Goal: Transaction & Acquisition: Purchase product/service

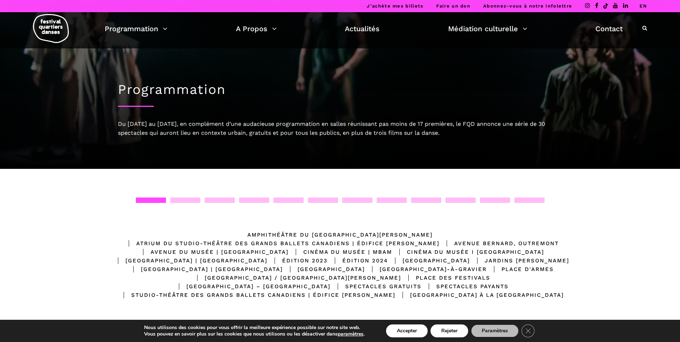
click at [396, 239] on div "Atrium du Studio-Théâtre des Grands Ballets Canadiens | Édifice Wilder" at bounding box center [280, 243] width 318 height 9
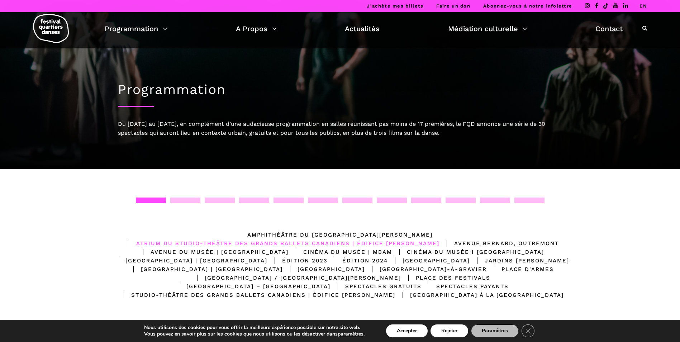
click at [396, 239] on div "Atrium du Studio-Théâtre des Grands Ballets Canadiens | Édifice Wilder" at bounding box center [280, 243] width 318 height 9
click at [179, 201] on div at bounding box center [185, 199] width 30 height 5
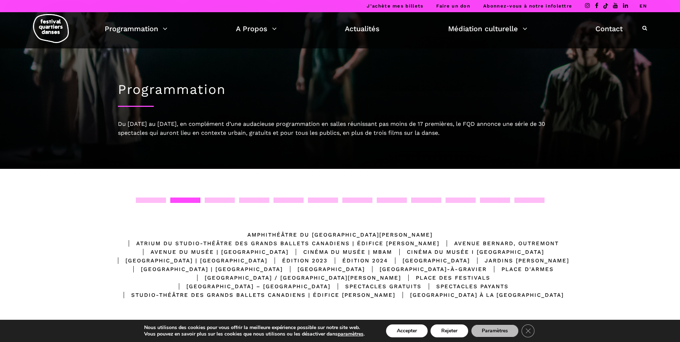
click at [222, 201] on div at bounding box center [220, 199] width 30 height 5
click at [266, 203] on div at bounding box center [340, 202] width 459 height 11
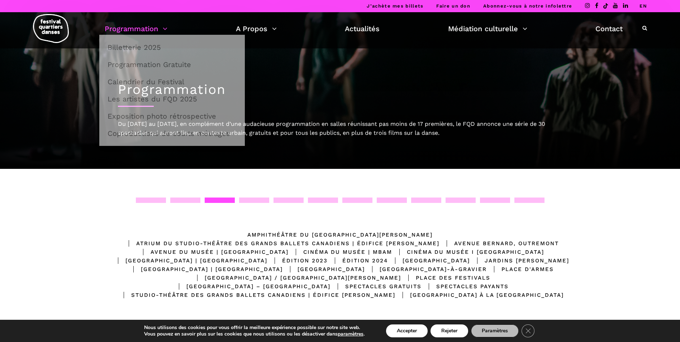
click at [138, 28] on link "Programmation" at bounding box center [136, 29] width 63 height 12
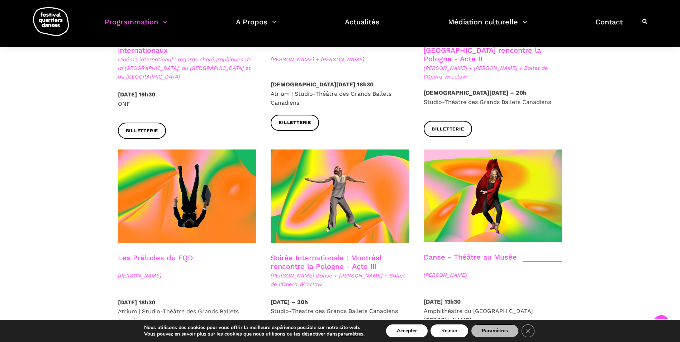
scroll to position [717, 0]
